Goal: Task Accomplishment & Management: Use online tool/utility

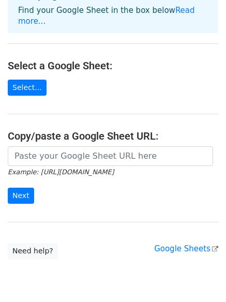
scroll to position [112, 0]
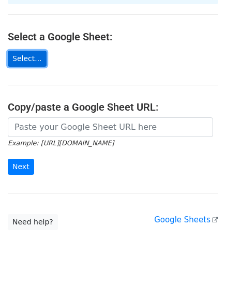
click at [34, 51] on link "Select..." at bounding box center [27, 59] width 39 height 16
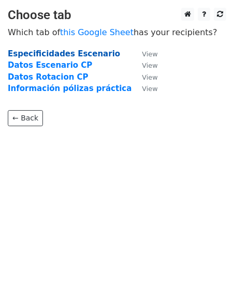
click strong "Especificidades Escenario"
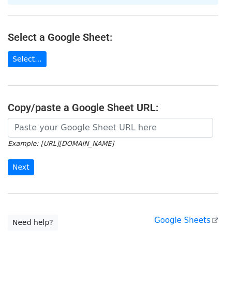
scroll to position [112, 0]
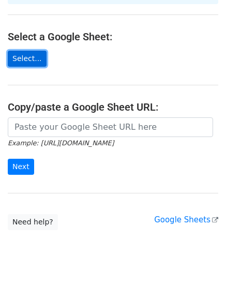
click at [27, 51] on link "Select..." at bounding box center [27, 59] width 39 height 16
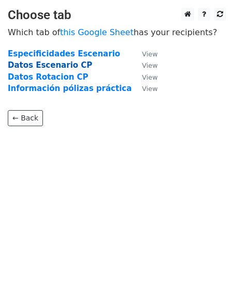
click at [39, 64] on strong "Datos Escenario CP" at bounding box center [50, 65] width 84 height 9
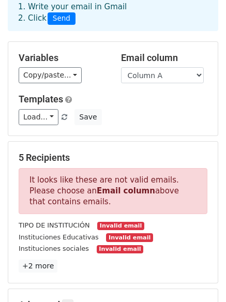
scroll to position [68, 0]
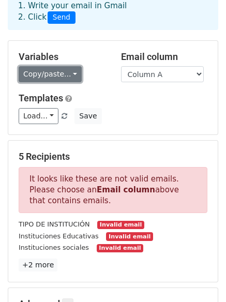
click at [66, 66] on link "Copy/paste..." at bounding box center [50, 74] width 63 height 16
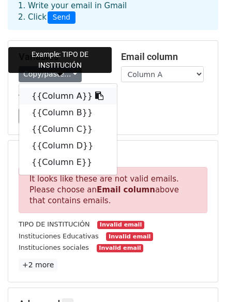
click at [67, 88] on link "{{Column A}}" at bounding box center [68, 96] width 98 height 17
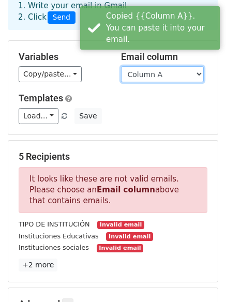
click at [177, 66] on select "Column A Column B Column C Column D Column E" at bounding box center [162, 74] width 83 height 16
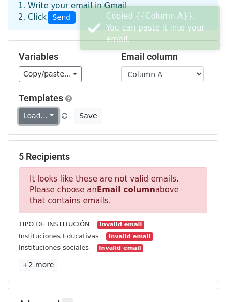
click at [45, 108] on link "Load..." at bounding box center [39, 116] width 40 height 16
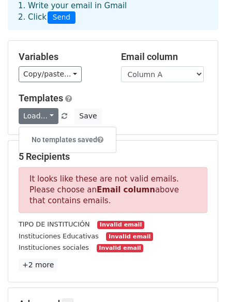
click at [128, 108] on div "Load... No templates saved Save" at bounding box center [113, 116] width 205 height 16
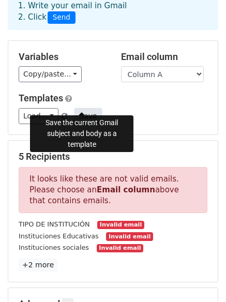
click at [79, 108] on button "Save" at bounding box center [88, 116] width 27 height 16
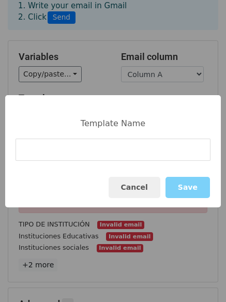
click at [99, 148] on input at bounding box center [113, 150] width 195 height 22
type input "Test"
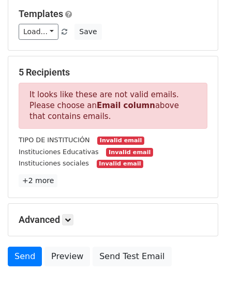
scroll to position [193, 0]
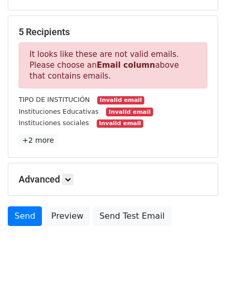
click at [111, 96] on small "Invalid email" at bounding box center [120, 100] width 47 height 9
